Goal: Find specific page/section: Find specific page/section

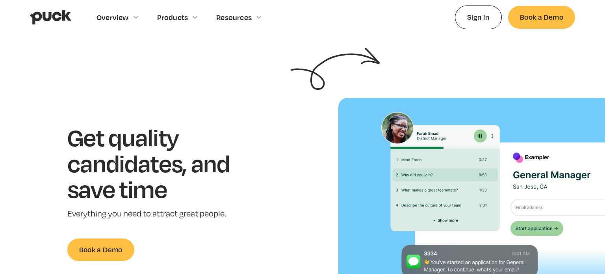
click at [55, 16] on img "home" at bounding box center [50, 17] width 41 height 15
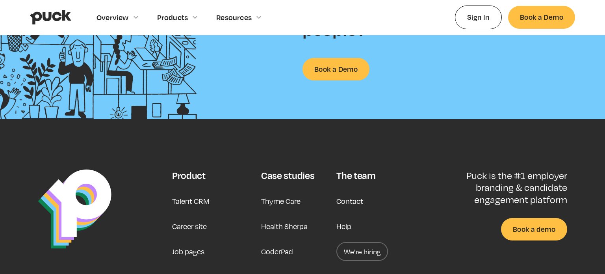
scroll to position [2083, 0]
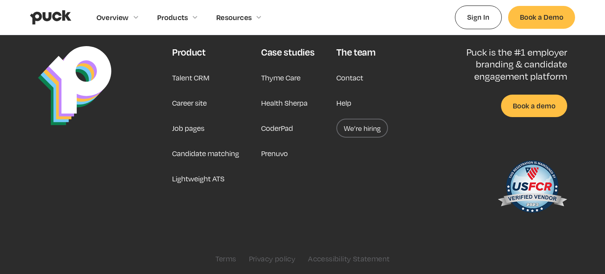
click at [182, 103] on link "Career site" at bounding box center [189, 102] width 35 height 19
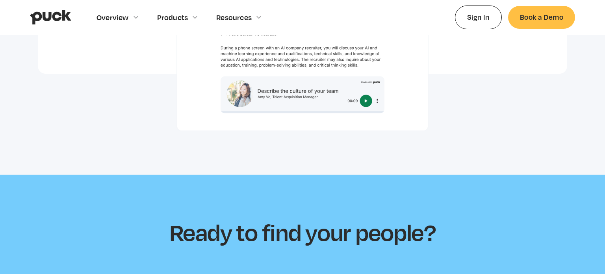
scroll to position [2456, 0]
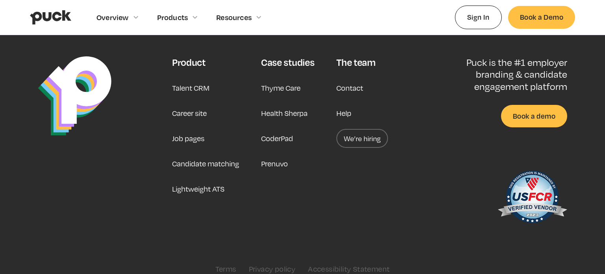
click at [372, 129] on link "We’re hiring" at bounding box center [363, 138] width 52 height 19
